Goal: Task Accomplishment & Management: Manage account settings

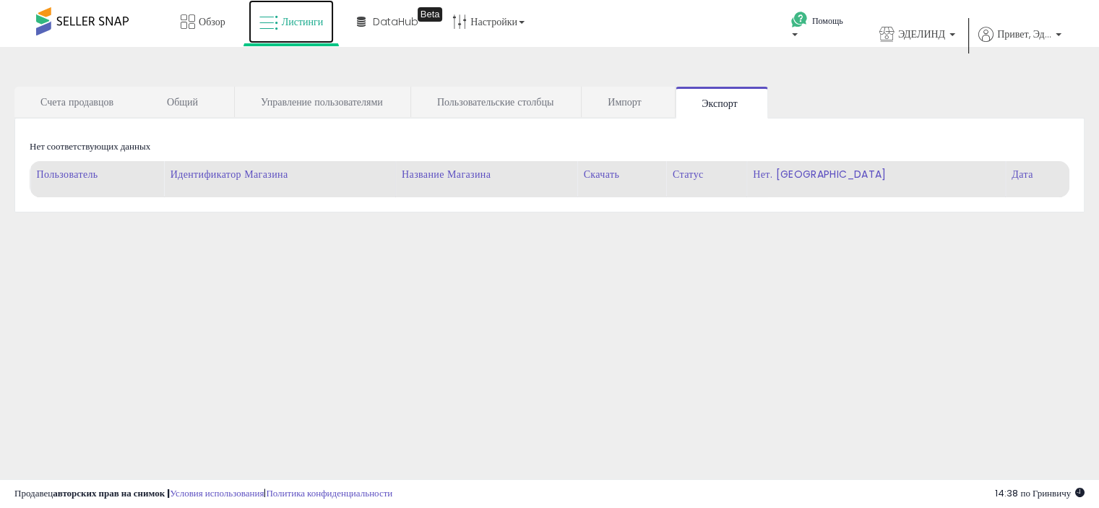
click at [309, 18] on font "Листинги" at bounding box center [303, 21] width 42 height 14
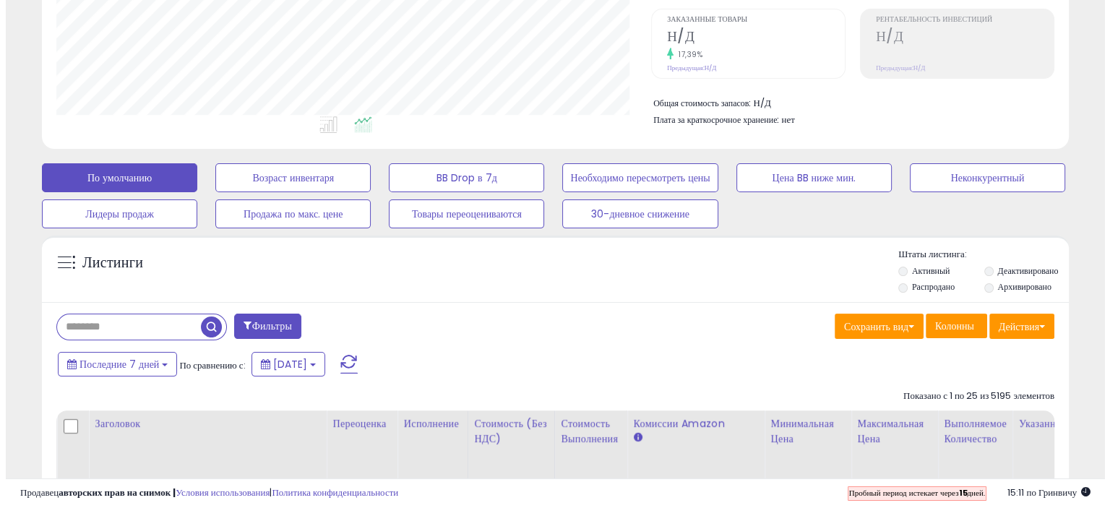
scroll to position [289, 0]
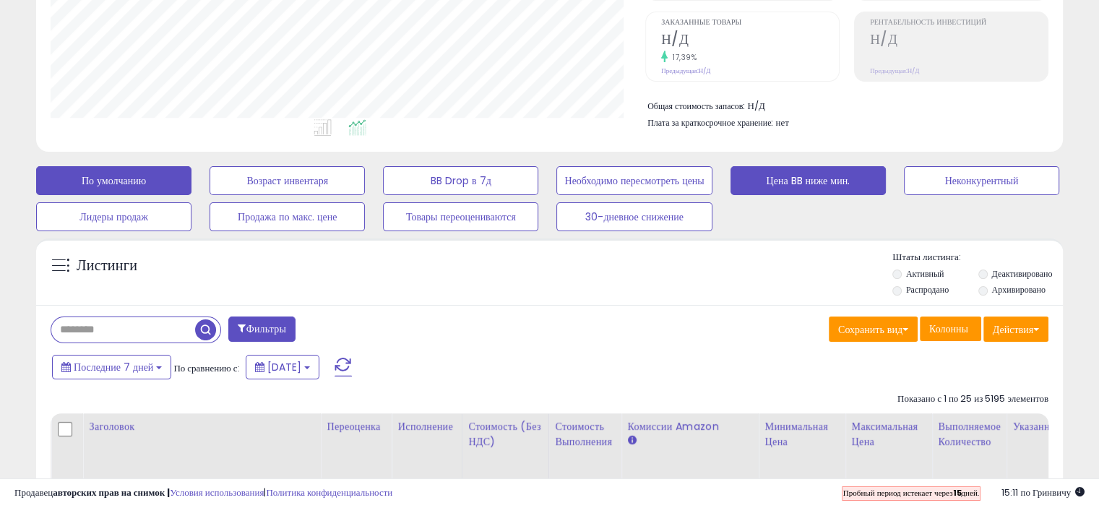
click at [799, 178] on font "Цена BB ниже мин." at bounding box center [808, 181] width 84 height 14
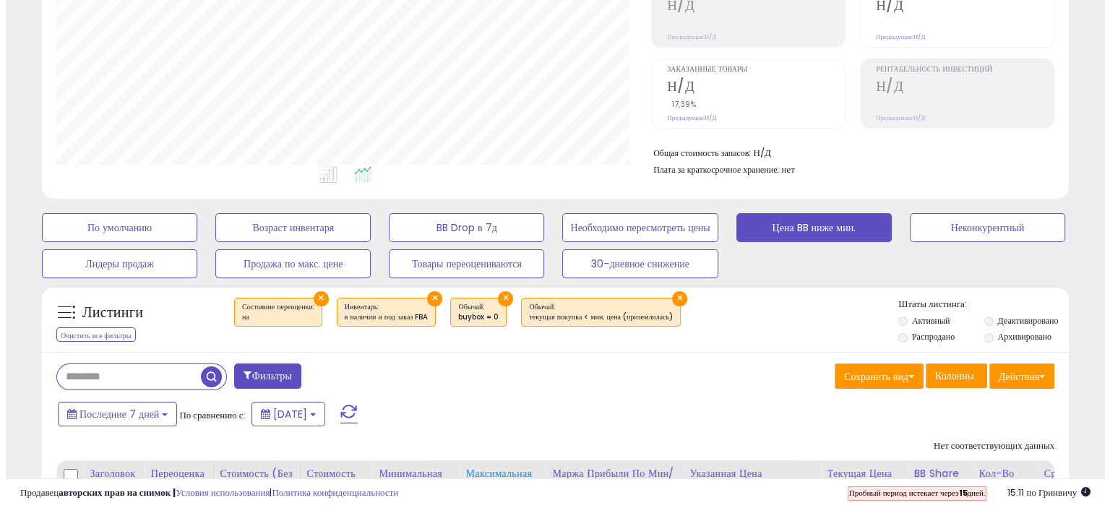
scroll to position [241, 0]
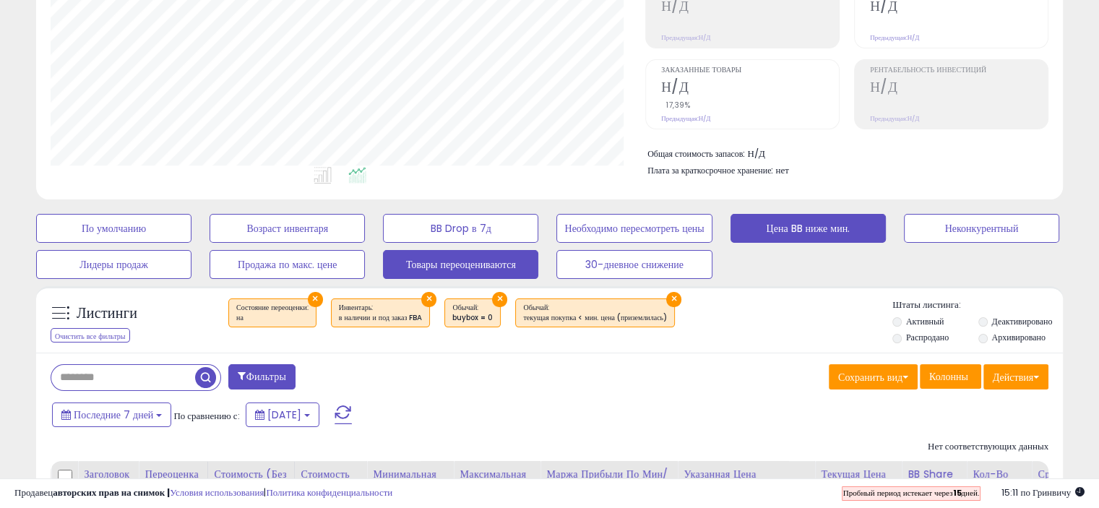
click at [429, 262] on font "Товары переоцениваются" at bounding box center [461, 265] width 110 height 14
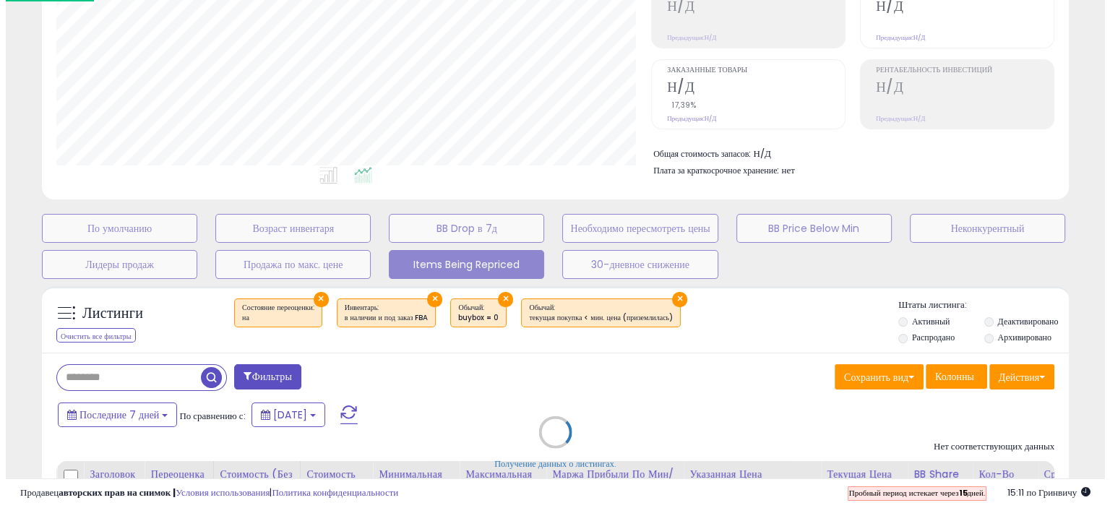
scroll to position [722233, 721929]
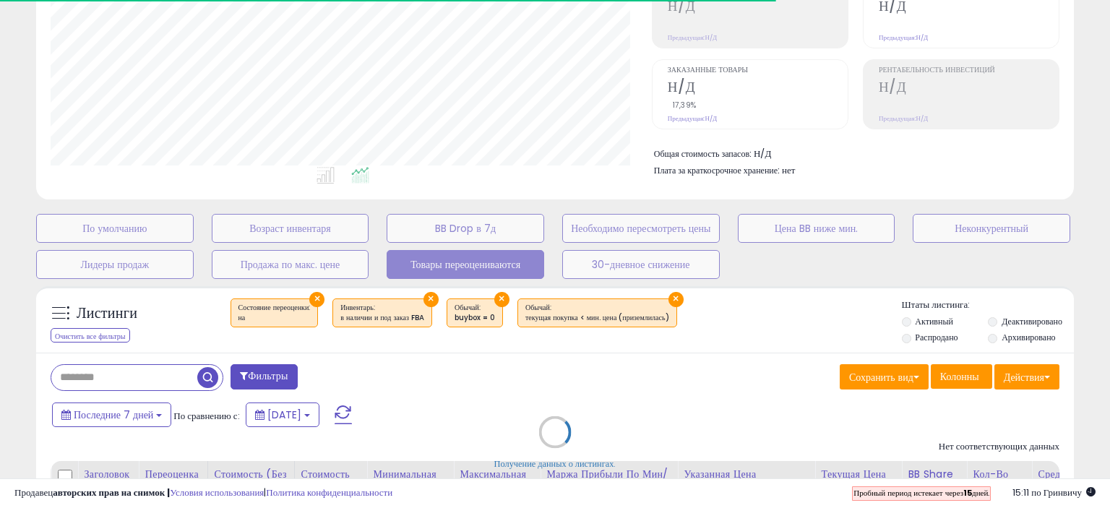
select select "**"
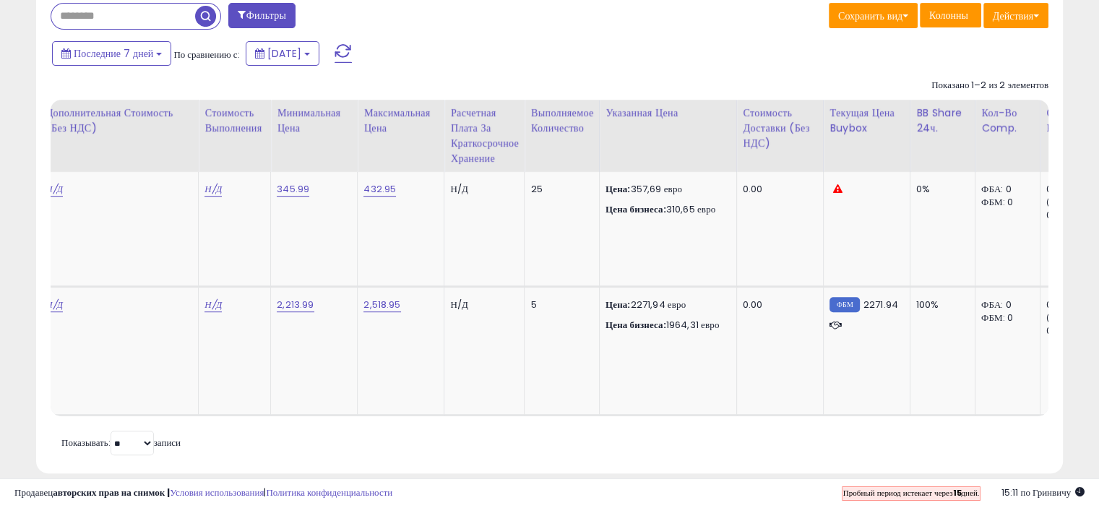
scroll to position [0, 0]
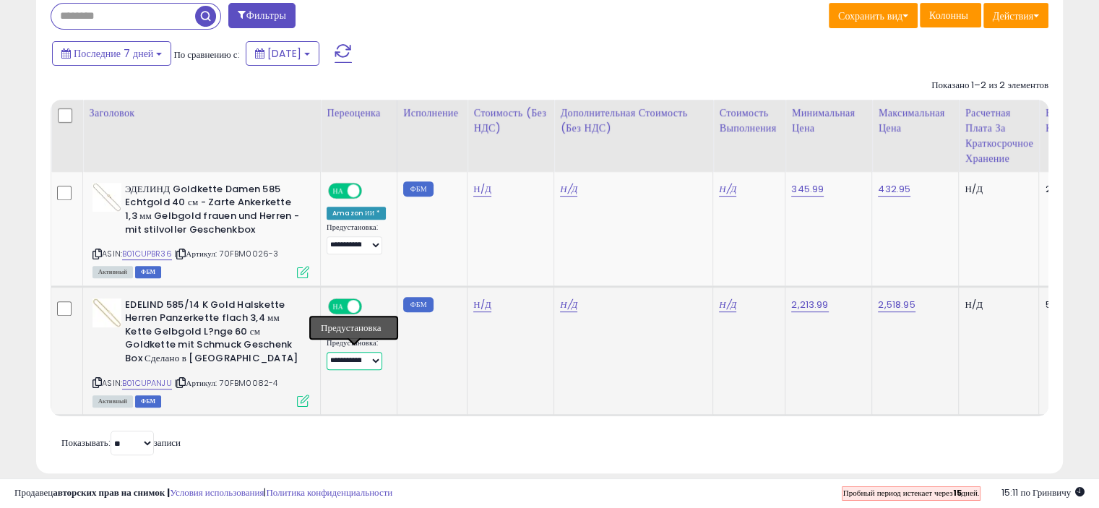
click at [376, 358] on select "**********" at bounding box center [355, 361] width 56 height 18
click at [376, 356] on select "**********" at bounding box center [355, 361] width 56 height 18
click at [423, 459] on div "Получение данных о листингах. Показано 1–2 из 2 элементов Заголовок Переоценка …" at bounding box center [550, 265] width 998 height 387
click at [303, 402] on icon at bounding box center [303, 401] width 12 height 12
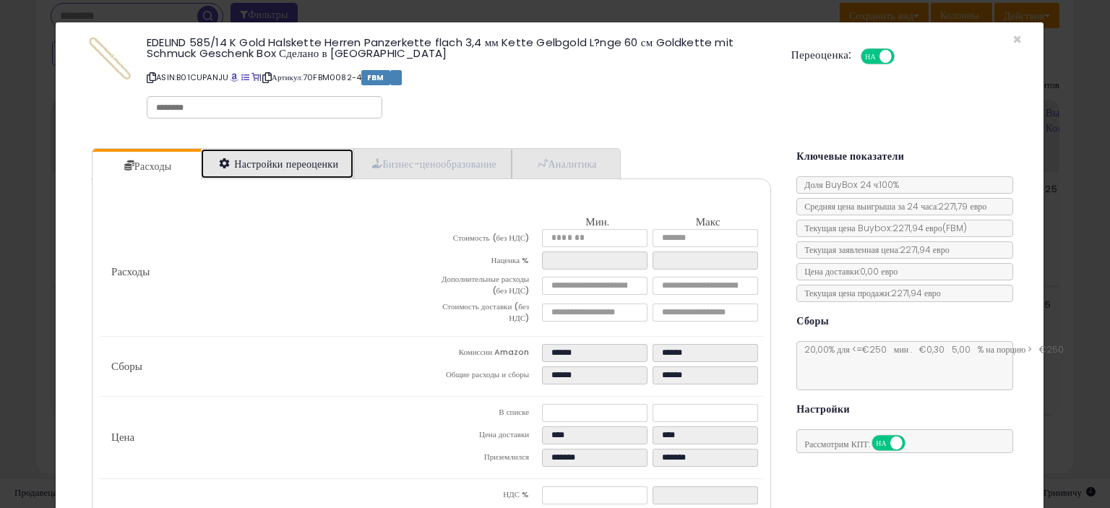
click at [289, 163] on font "Настройки переоценки" at bounding box center [286, 164] width 104 height 14
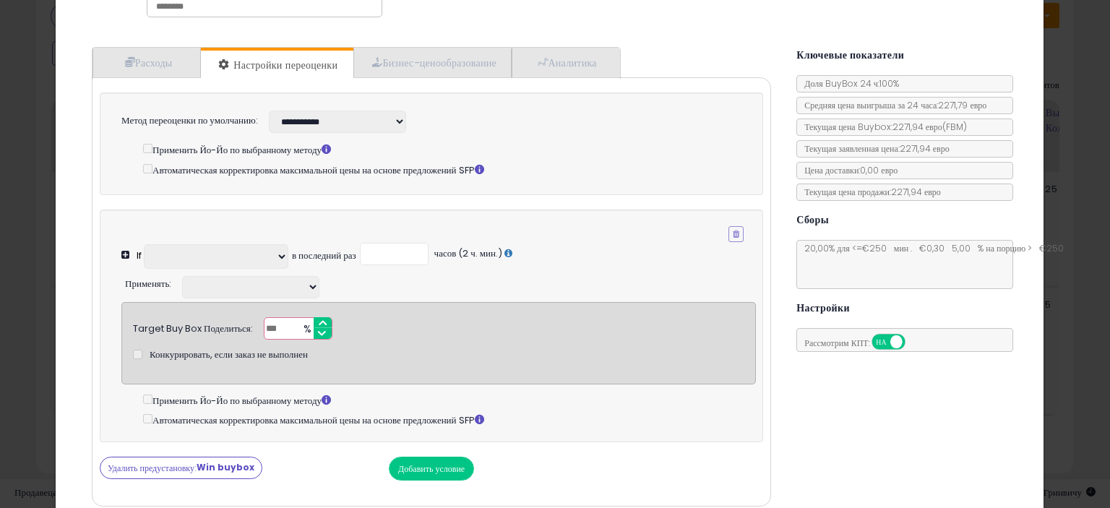
scroll to position [95, 0]
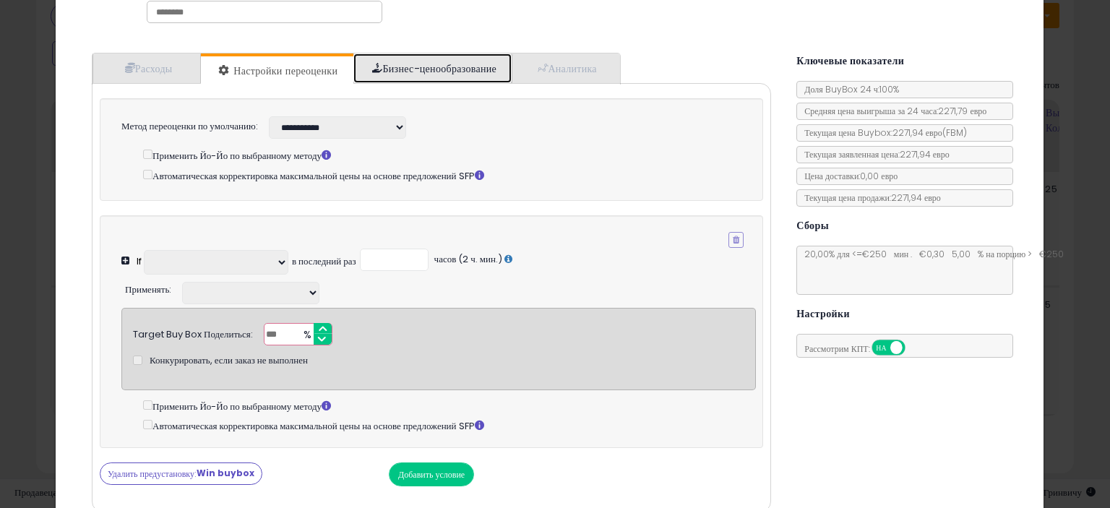
click at [421, 57] on link "Бизнес-ценообразование" at bounding box center [432, 68] width 158 height 30
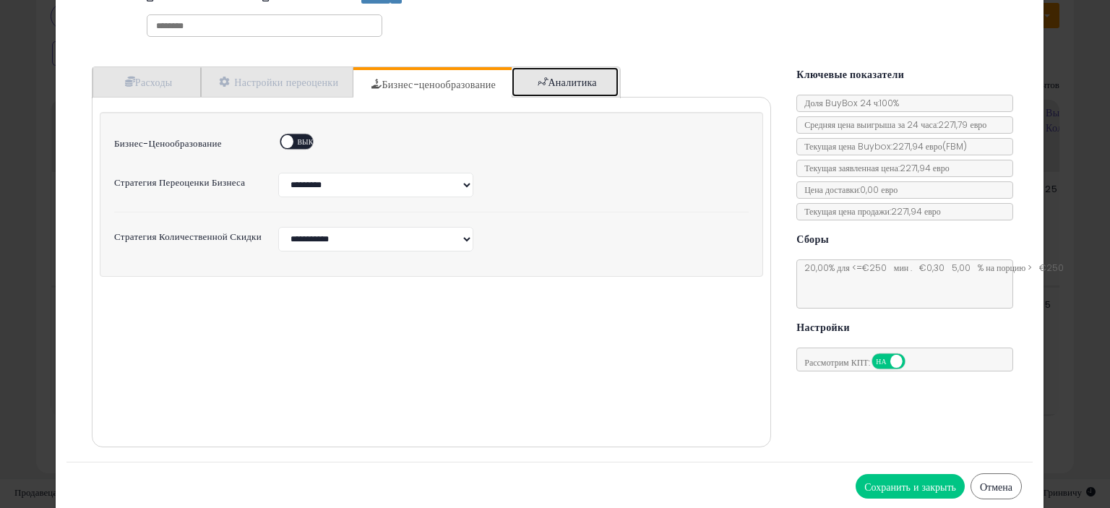
click at [579, 82] on font "Аналитика" at bounding box center [572, 82] width 48 height 14
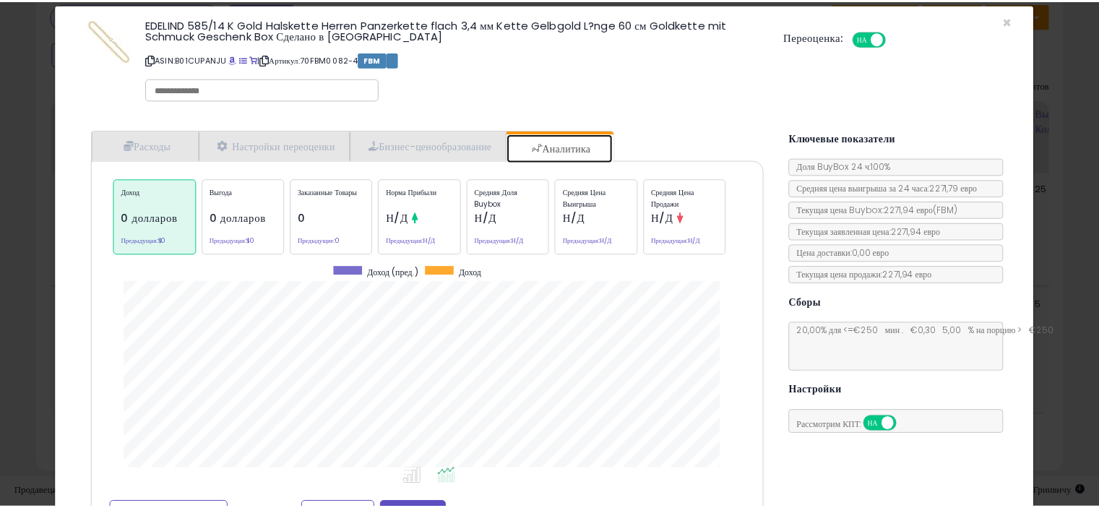
scroll to position [0, 0]
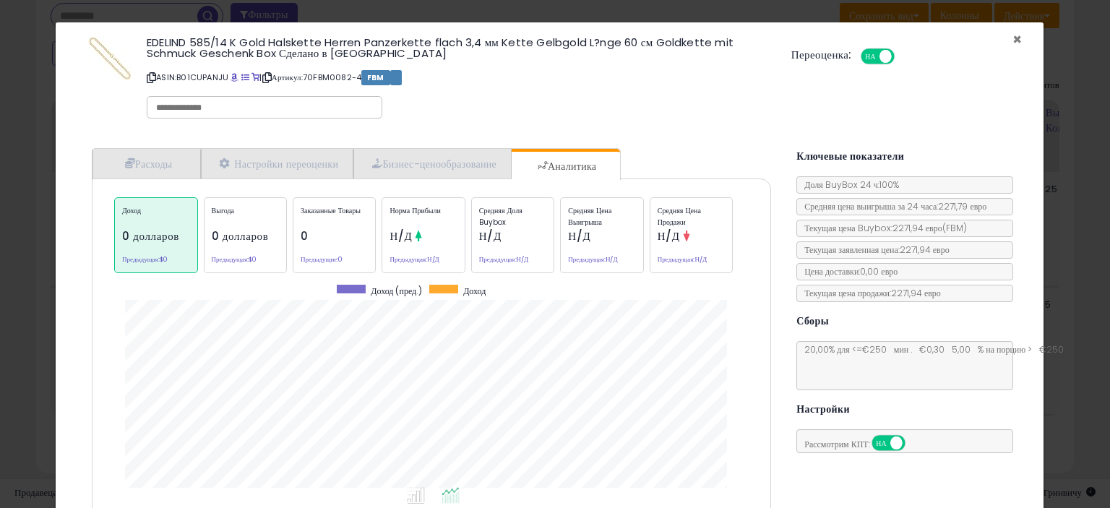
click at [1012, 40] on font "×" at bounding box center [1016, 39] width 9 height 21
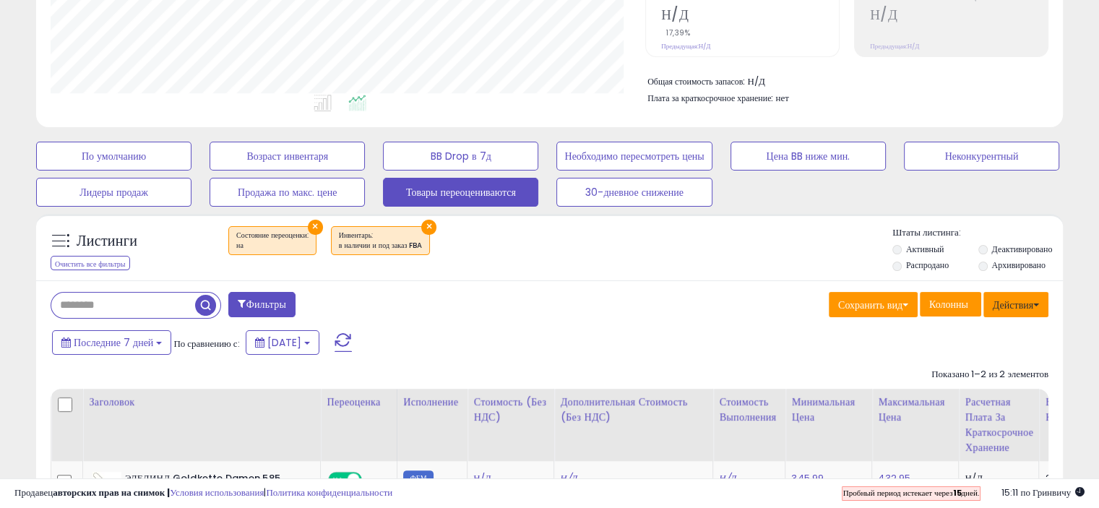
click at [1036, 305] on button "Действия" at bounding box center [1015, 305] width 65 height 26
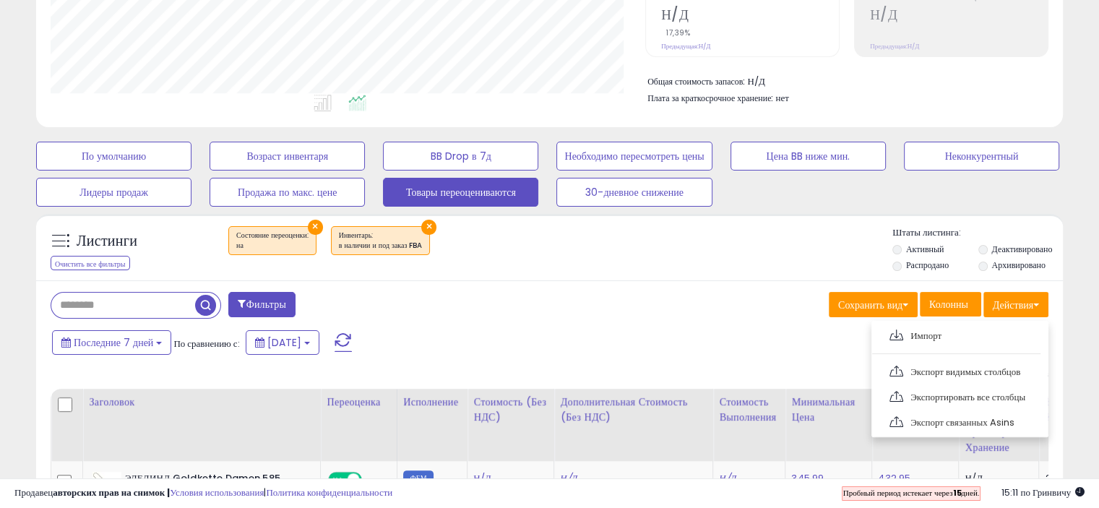
click at [712, 328] on div "Последние 7 дней По сравнению с: [DATE]" at bounding box center [422, 344] width 749 height 33
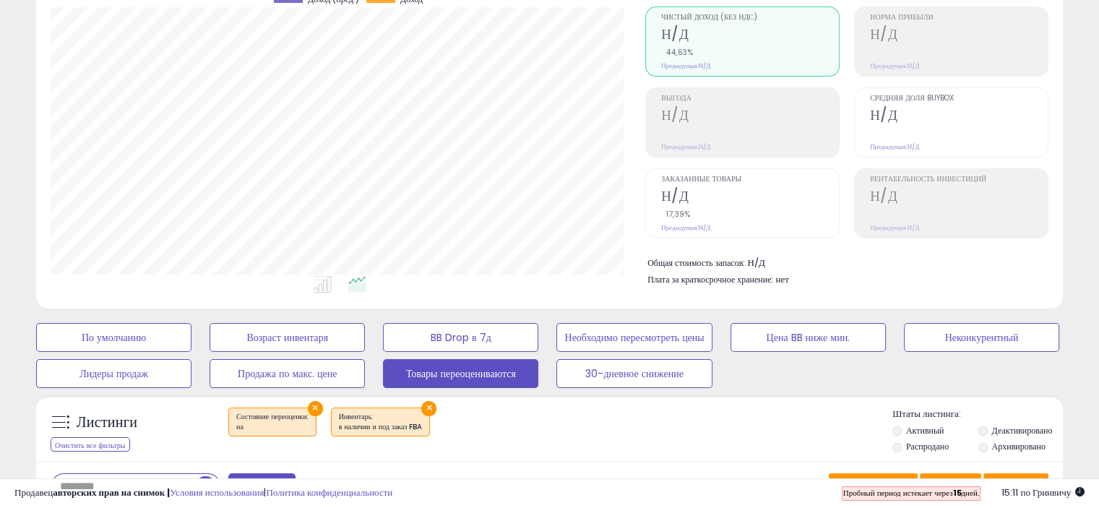
scroll to position [145, 0]
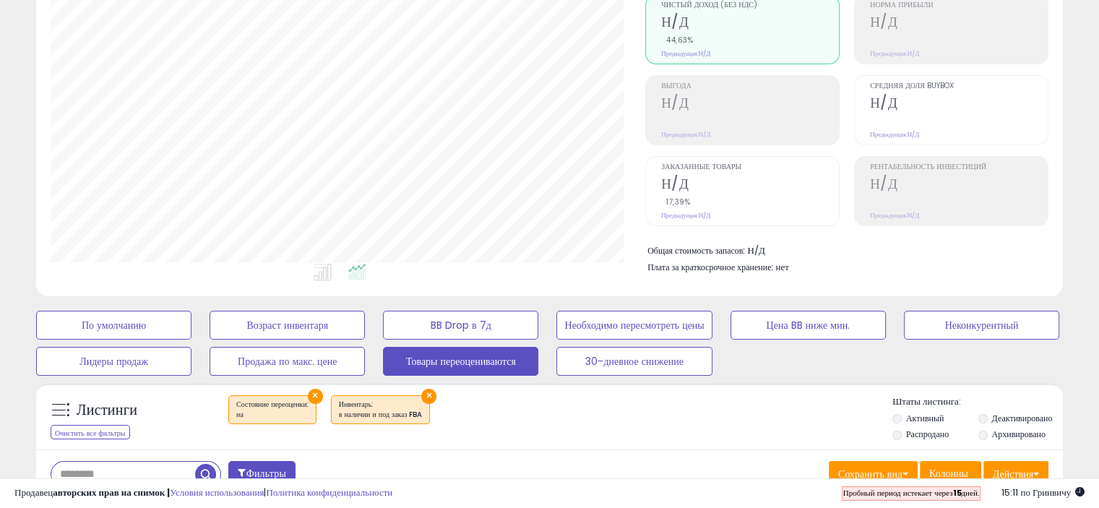
click at [358, 274] on icon at bounding box center [357, 272] width 18 height 17
click at [324, 272] on icon at bounding box center [323, 272] width 18 height 17
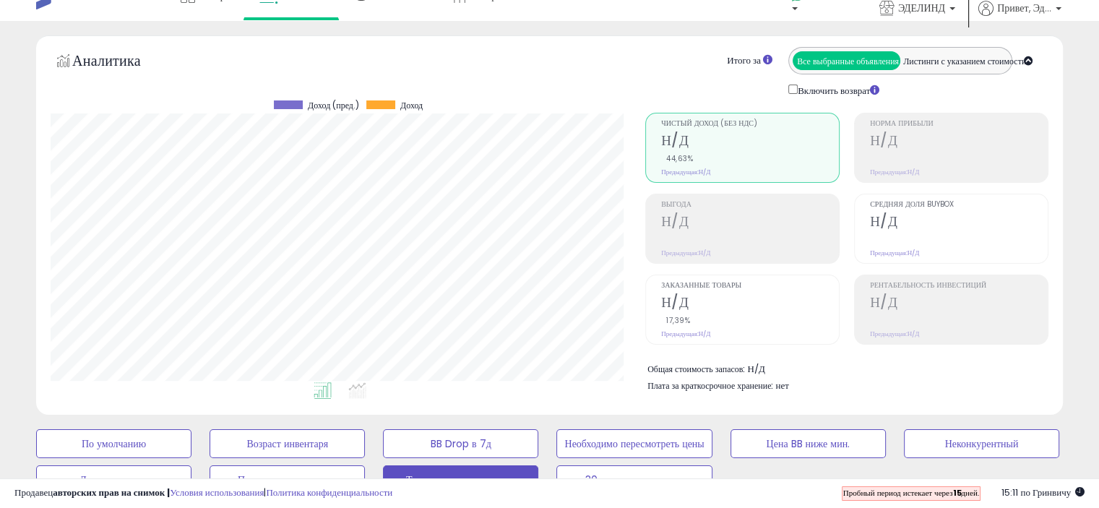
scroll to position [0, 0]
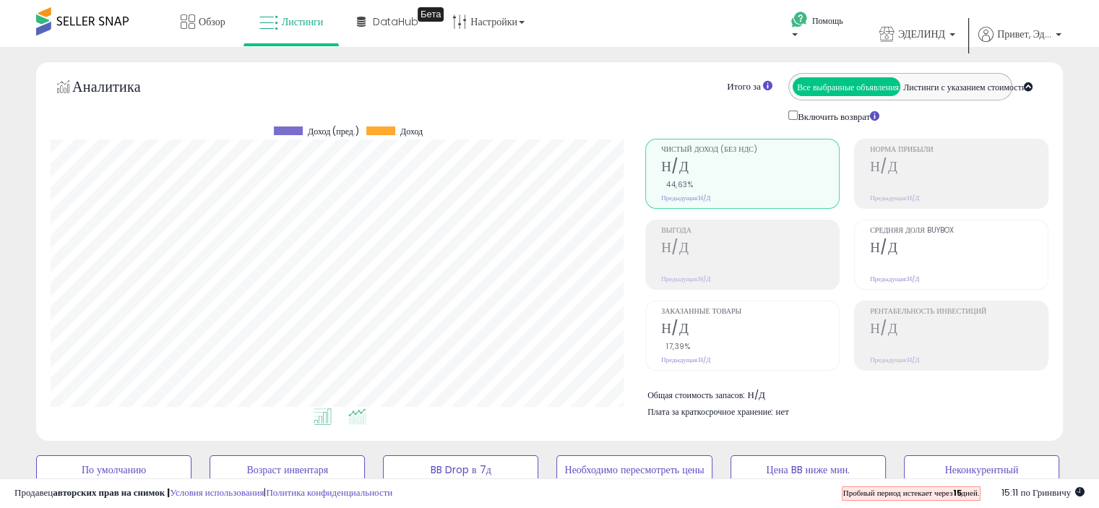
click at [358, 418] on icon at bounding box center [357, 416] width 18 height 17
click at [322, 410] on icon at bounding box center [323, 416] width 18 height 17
click at [496, 25] on font "Настройки" at bounding box center [493, 21] width 47 height 14
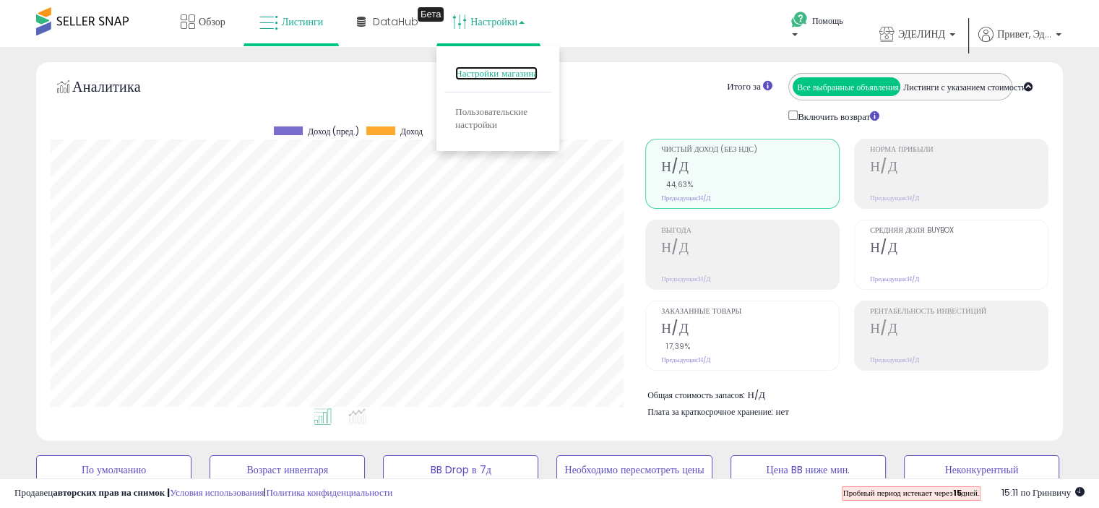
click at [497, 77] on font "Настройки магазина" at bounding box center [496, 73] width 82 height 14
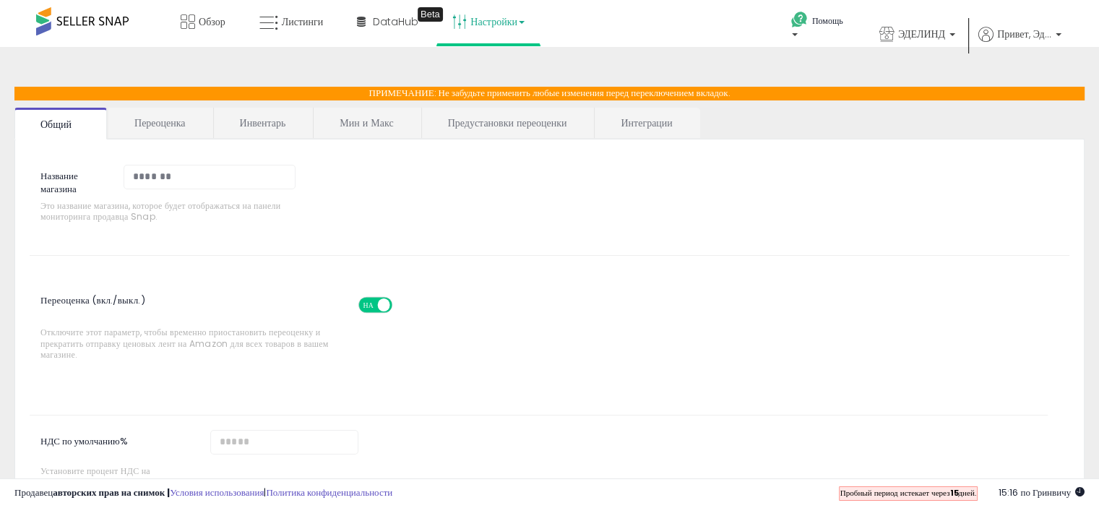
click at [163, 127] on font "Переоценка" at bounding box center [159, 123] width 51 height 14
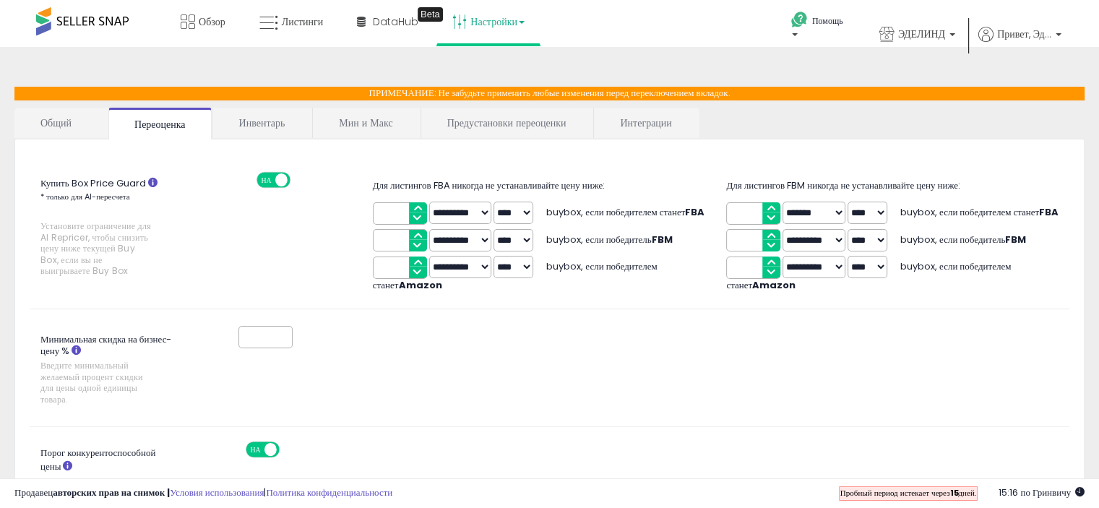
click at [487, 207] on select "**********" at bounding box center [460, 213] width 62 height 22
click at [517, 381] on div "Минимальная скидка на бизнес-цену % Введите минимальный желаемый процент скидки…" at bounding box center [549, 368] width 1061 height 88
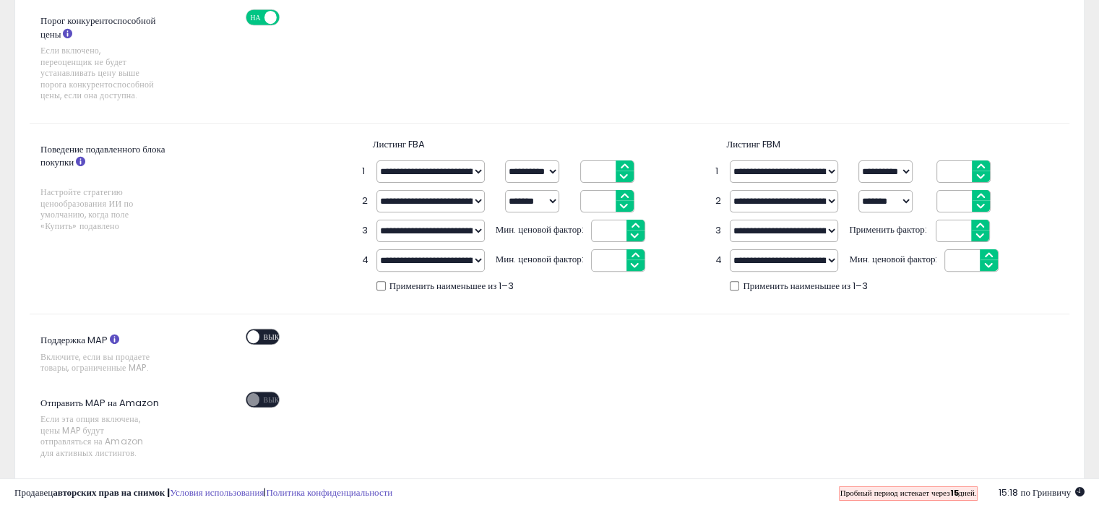
scroll to position [434, 0]
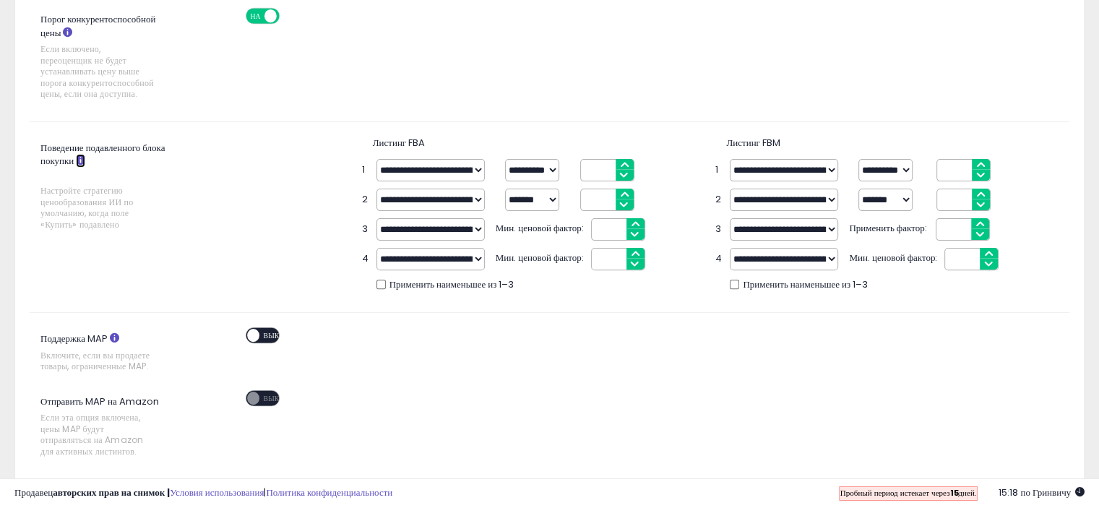
click at [79, 158] on icon at bounding box center [80, 159] width 9 height 9
